Goal: Task Accomplishment & Management: Manage account settings

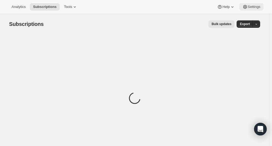
click at [257, 5] on span "Settings" at bounding box center [254, 7] width 13 height 4
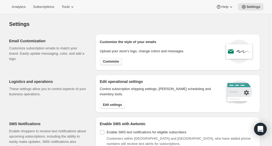
click at [118, 60] on span "Customize" at bounding box center [111, 61] width 16 height 4
select select "subscriptionMessage"
select select "5"
select select "15"
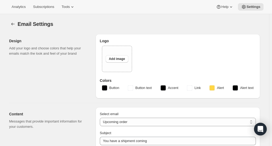
type input "Your next Clif Family Winery shipment is coming soon!"
type textarea "Your next shipment is processing soon! If this is your first time interacting w…"
select select "7"
select select "10"
type input "Clif Family Winery"
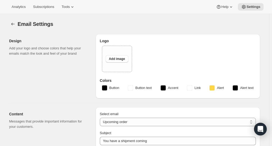
checkbox input "false"
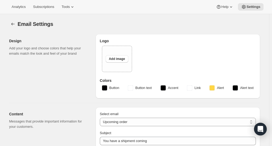
checkbox input "false"
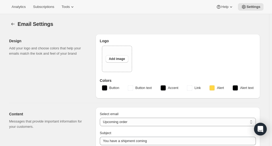
type input "[PERSON_NAME][EMAIL_ADDRESS][DOMAIN_NAME]"
checkbox input "true"
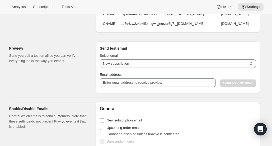
scroll to position [495, 0]
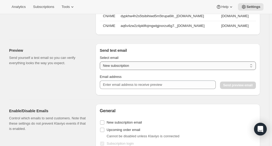
click at [155, 68] on select "New subscription Upcoming order Payment failure Delayed subscription Updated su…" at bounding box center [178, 66] width 156 height 8
click at [101, 64] on select "New subscription Upcoming order Payment failure Delayed subscription Updated su…" at bounding box center [178, 66] width 156 height 8
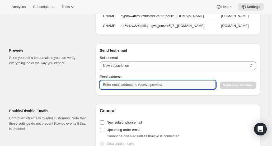
click at [152, 89] on input "Email address" at bounding box center [158, 85] width 116 height 8
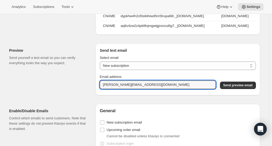
drag, startPoint x: 152, startPoint y: 89, endPoint x: 64, endPoint y: 93, distance: 87.6
click at [64, 93] on div "Preview Send yourself a test email so you can verify everything looks the way y…" at bounding box center [132, 67] width 255 height 56
type input "[PERSON_NAME][EMAIL_ADDRESS][DOMAIN_NAME]"
click at [252, 88] on span "Send preview email" at bounding box center [237, 85] width 29 height 4
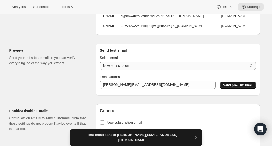
click at [252, 68] on select "New subscription Upcoming order Payment failure Delayed subscription Updated su…" at bounding box center [178, 66] width 156 height 8
click at [101, 64] on select "New subscription Upcoming order Payment failure Delayed subscription Updated su…" at bounding box center [178, 66] width 156 height 8
click at [237, 88] on span "Send preview email" at bounding box center [237, 85] width 29 height 4
click at [252, 70] on select "New subscription Upcoming order Payment failure Delayed subscription Updated su…" at bounding box center [178, 66] width 156 height 8
click at [101, 64] on select "New subscription Upcoming order Payment failure Delayed subscription Updated su…" at bounding box center [178, 66] width 156 height 8
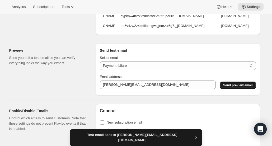
click at [240, 88] on span "Send preview email" at bounding box center [237, 85] width 29 height 4
click at [254, 69] on select "New subscription Upcoming order Payment failure Delayed subscription Updated su…" at bounding box center [178, 66] width 156 height 8
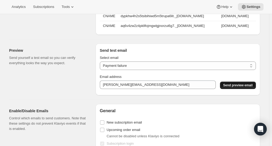
select select "subscription-status-changed_cancelled"
click at [101, 64] on select "New subscription Upcoming order Payment failure Delayed subscription Updated su…" at bounding box center [178, 66] width 156 height 8
click at [240, 89] on button "Send preview email" at bounding box center [238, 85] width 36 height 7
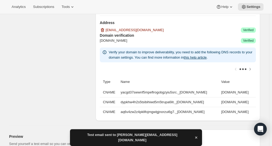
scroll to position [145, 0]
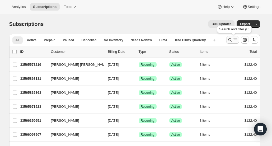
click at [232, 38] on icon "Search and filter results" at bounding box center [229, 39] width 3 height 3
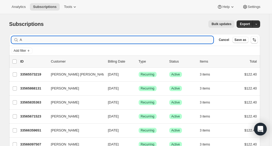
drag, startPoint x: 181, startPoint y: 42, endPoint x: 172, endPoint y: 39, distance: 9.5
click at [172, 39] on input "A" at bounding box center [117, 39] width 194 height 7
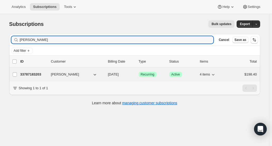
type input "[PERSON_NAME]"
click at [35, 73] on p "33787183203" at bounding box center [33, 74] width 26 height 5
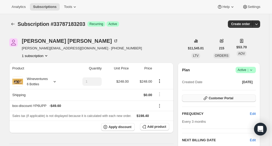
click at [227, 98] on span "Customer Portal" at bounding box center [221, 98] width 25 height 4
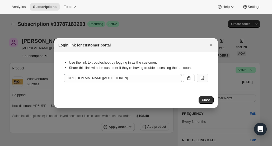
click at [205, 78] on icon ":ro6:" at bounding box center [202, 78] width 5 height 5
click at [211, 45] on icon "Close" at bounding box center [211, 45] width 2 height 2
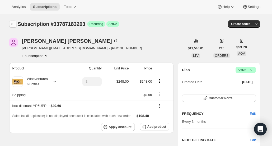
click at [16, 23] on icon "Subscriptions" at bounding box center [12, 23] width 5 height 5
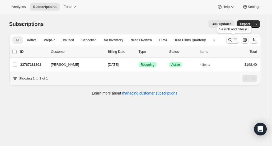
click at [231, 42] on icon "Search and filter results" at bounding box center [230, 39] width 5 height 5
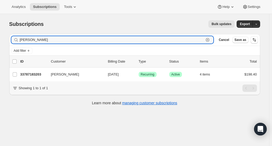
click at [210, 40] on icon "button" at bounding box center [207, 39] width 5 height 5
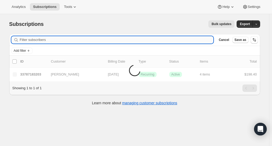
paste input "[PERSON_NAME]"
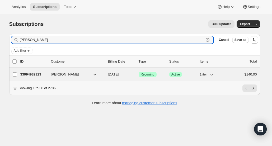
type input "[PERSON_NAME]"
click at [35, 77] on div "33994932323 [PERSON_NAME] [DATE] Success Recurring Success Active 1 item $140.00" at bounding box center [138, 74] width 237 height 7
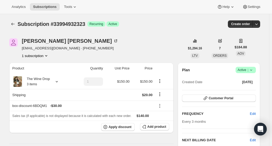
scroll to position [32, 0]
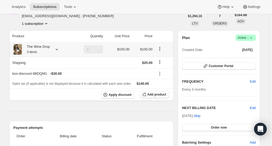
click at [160, 49] on icon "Product actions" at bounding box center [160, 48] width 1 height 1
click at [166, 80] on th "Sales tax (if applicable) is not displayed because it is calculated with each n…" at bounding box center [91, 84] width 165 height 10
click at [160, 97] on button "Add product" at bounding box center [154, 94] width 29 height 7
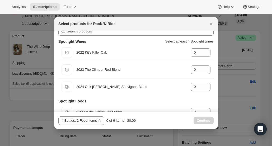
scroll to position [0, 0]
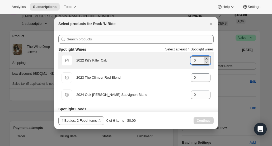
click at [205, 58] on icon ":rus:" at bounding box center [206, 58] width 5 height 5
type input "2"
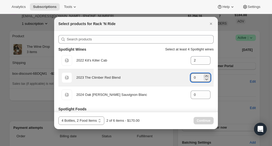
click at [205, 76] on icon ":rus:" at bounding box center [206, 75] width 2 height 1
type input "1"
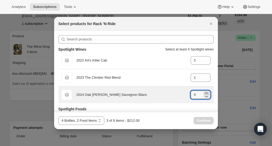
click at [206, 92] on icon ":rus:" at bounding box center [206, 93] width 5 height 5
type input "1"
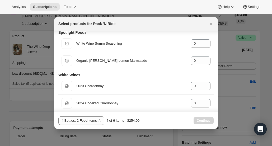
scroll to position [74, 0]
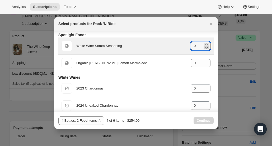
click at [204, 45] on icon ":rus:" at bounding box center [206, 47] width 5 height 5
click at [205, 44] on icon ":rus:" at bounding box center [206, 44] width 5 height 5
type input "1"
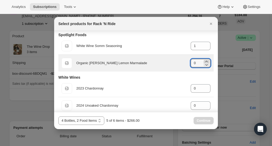
click at [204, 61] on icon ":rus:" at bounding box center [206, 61] width 5 height 5
type input "1"
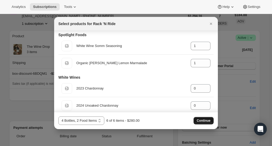
click at [205, 120] on span "Continue" at bounding box center [204, 121] width 14 height 4
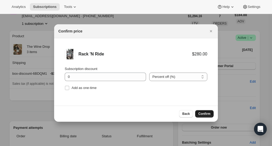
click at [204, 114] on span "Confirm" at bounding box center [205, 114] width 12 height 4
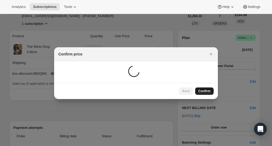
scroll to position [32, 0]
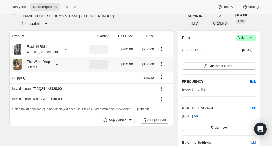
click at [164, 65] on icon "Product actions" at bounding box center [161, 63] width 5 height 5
click at [166, 76] on span "Edit box" at bounding box center [163, 74] width 12 height 4
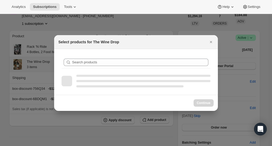
scroll to position [0, 0]
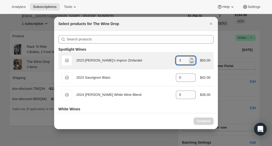
click at [189, 63] on icon ":r15h:" at bounding box center [191, 61] width 5 height 5
type input "0"
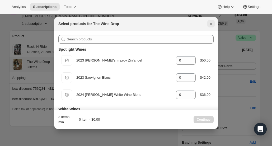
click at [209, 24] on icon "Close" at bounding box center [211, 23] width 5 height 5
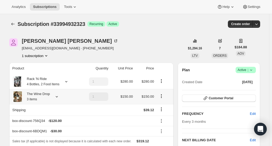
scroll to position [32, 0]
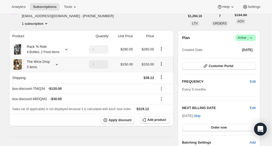
click at [252, 38] on icon at bounding box center [251, 37] width 2 height 1
click at [161, 64] on icon "Product actions" at bounding box center [161, 63] width 5 height 5
click at [162, 92] on td at bounding box center [165, 89] width 18 height 10
click at [163, 88] on icon at bounding box center [161, 88] width 5 height 5
click at [130, 85] on th "box-discount-756Q34 - $120.00" at bounding box center [82, 89] width 147 height 10
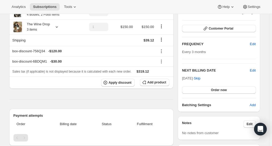
scroll to position [35, 0]
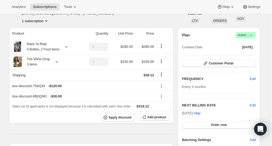
click at [253, 36] on icon at bounding box center [251, 35] width 5 height 5
click at [244, 53] on span "Cancel subscription" at bounding box center [248, 54] width 30 height 4
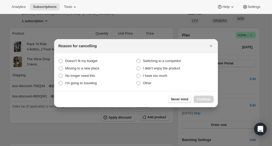
click at [179, 99] on span "Never mind" at bounding box center [179, 99] width 17 height 4
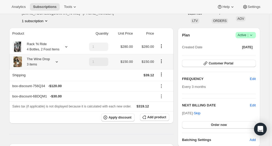
click at [163, 62] on icon "Product actions" at bounding box center [161, 61] width 5 height 5
click at [164, 46] on icon "Product actions" at bounding box center [161, 46] width 5 height 5
click at [168, 37] on th at bounding box center [165, 34] width 18 height 12
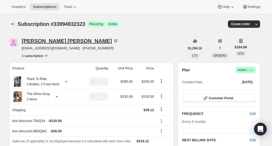
click at [38, 39] on div "[PERSON_NAME]" at bounding box center [70, 40] width 97 height 5
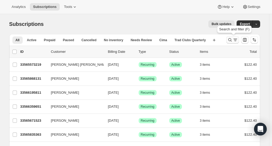
click at [229, 39] on icon "Search and filter results" at bounding box center [230, 39] width 5 height 5
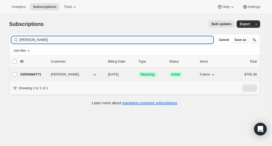
type input "Rahul Chachare"
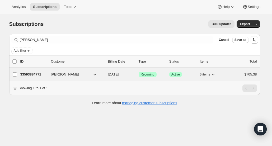
click at [43, 75] on p "33593884771" at bounding box center [33, 74] width 26 height 5
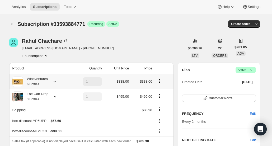
click at [161, 80] on icon "Product actions" at bounding box center [159, 81] width 5 height 5
click at [162, 101] on span "Remove" at bounding box center [161, 100] width 13 height 4
type input "0"
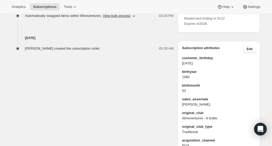
scroll to position [332, 0]
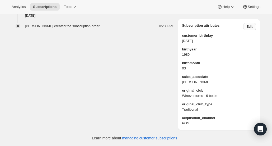
click at [252, 25] on span "Edit" at bounding box center [250, 27] width 6 height 4
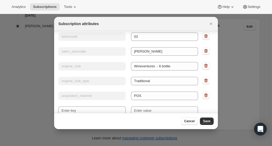
scroll to position [79, 0]
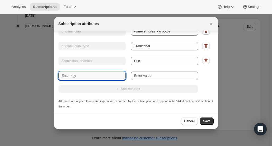
click at [94, 76] on input "New key" at bounding box center [91, 76] width 67 height 8
click at [94, 77] on input "New key" at bounding box center [91, 76] width 67 height 8
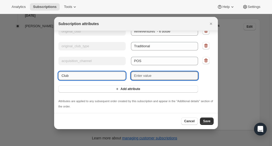
click at [94, 77] on input "Club" at bounding box center [91, 76] width 67 height 8
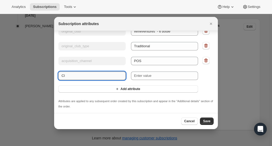
type input "C"
type input "NEW SUBSCRIPTION"
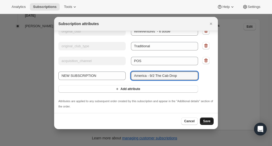
type input "America - 9/2 The Cab Drop"
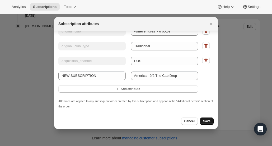
click at [210, 122] on span "Save" at bounding box center [206, 121] width 7 height 4
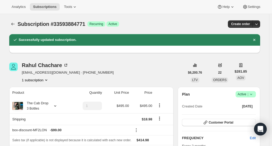
scroll to position [50, 0]
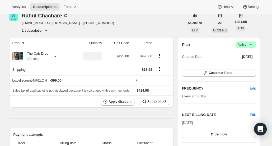
click at [45, 17] on div "Rahul Chachare" at bounding box center [45, 15] width 47 height 5
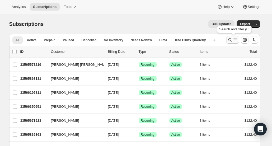
click at [230, 41] on icon "Search and filter results" at bounding box center [230, 39] width 5 height 5
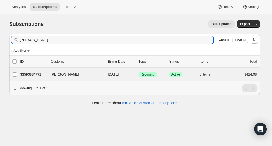
type input "Rahul Chachare"
click at [30, 79] on div "Rahul Chachare 33593884771 Rahul Chachare 09/17/2025 Success Recurring Success …" at bounding box center [134, 75] width 251 height 14
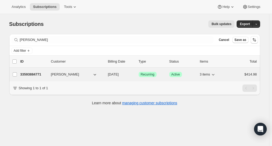
click at [34, 73] on p "33593884771" at bounding box center [33, 74] width 26 height 5
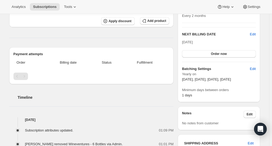
scroll to position [54, 0]
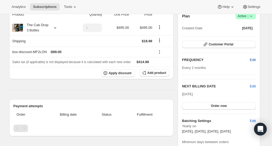
click at [255, 59] on span "Edit" at bounding box center [253, 59] width 6 height 5
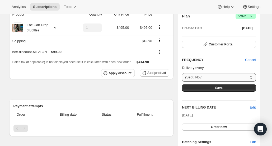
click at [251, 75] on select "(Sept, Nov) Custom..." at bounding box center [219, 77] width 74 height 8
select select "custom"
click at [183, 73] on select "(Sept, Nov) Custom..." at bounding box center [219, 77] width 74 height 8
select select "MONTH"
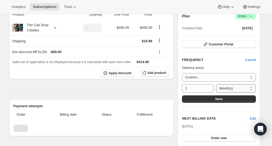
click at [253, 87] on select "Day(s) Week(s) Month(s) Year(s)" at bounding box center [236, 88] width 40 height 8
click at [216, 84] on select "Day(s) Week(s) Month(s) Year(s)" at bounding box center [236, 88] width 40 height 8
click at [198, 86] on input "1" at bounding box center [194, 88] width 24 height 8
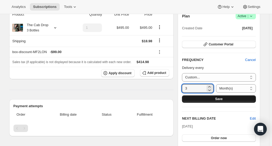
type input "3"
click at [197, 100] on button "Save" at bounding box center [219, 98] width 74 height 7
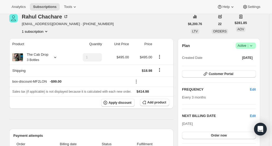
drag, startPoint x: 206, startPoint y: 134, endPoint x: 266, endPoint y: 24, distance: 124.8
click at [254, 115] on span "Edit" at bounding box center [253, 115] width 6 height 5
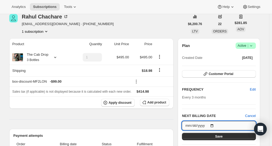
click at [216, 123] on input "2025-09-17" at bounding box center [219, 125] width 74 height 9
type input "2025-11-30"
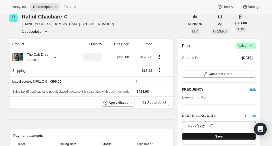
click at [217, 134] on button "Save" at bounding box center [219, 136] width 74 height 7
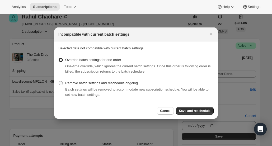
click at [60, 84] on span ":rfm:" at bounding box center [61, 83] width 4 height 4
click at [59, 81] on input "Remove batch settings and reschedule ongoing" at bounding box center [59, 81] width 0 height 0
radio input "true"
click at [200, 109] on span "Save and reschedule" at bounding box center [194, 111] width 31 height 4
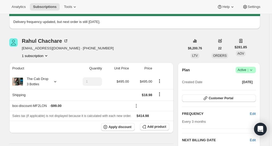
scroll to position [88, 0]
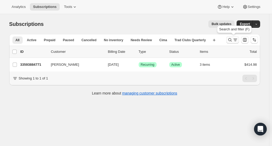
click at [231, 40] on icon "Search and filter results" at bounding box center [229, 39] width 3 height 3
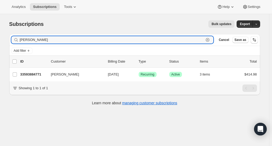
click at [210, 41] on icon "button" at bounding box center [207, 39] width 5 height 5
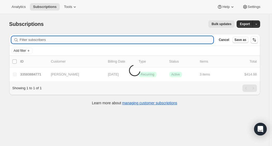
paste input "Christine McKenzie"
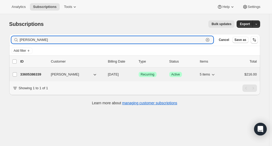
type input "Christine McKenzie"
click at [29, 75] on p "33605386339" at bounding box center [33, 74] width 26 height 5
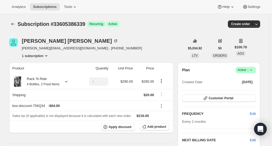
click at [41, 44] on div "Christine McKenzie c.a.mckenz@gmail.com · +16128043436 1 subscription" at bounding box center [82, 48] width 120 height 20
click at [40, 42] on div "Christine McKenzie" at bounding box center [70, 40] width 97 height 5
click at [37, 42] on div "Christine McKenzie" at bounding box center [70, 40] width 97 height 5
